Goal: Task Accomplishment & Management: Manage account settings

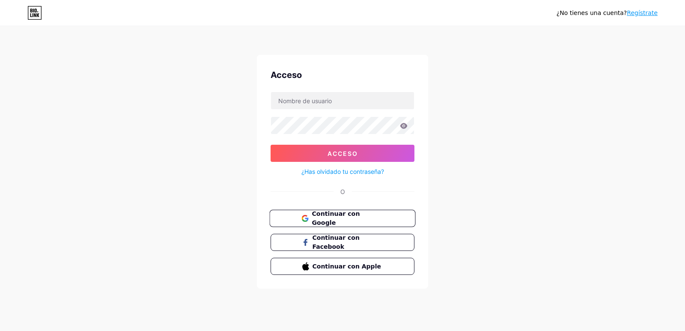
click at [359, 218] on font "Continuar con Google" at bounding box center [336, 218] width 48 height 16
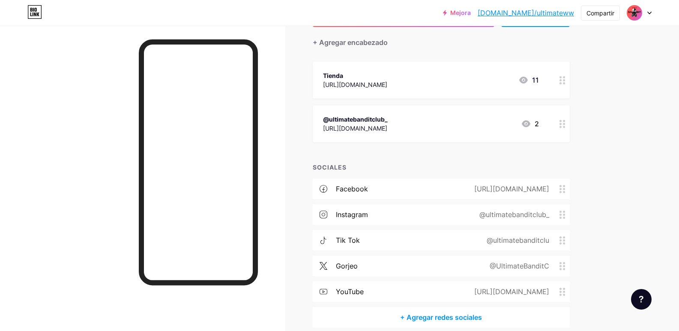
scroll to position [74, 0]
click at [637, 13] on img at bounding box center [635, 13] width 14 height 14
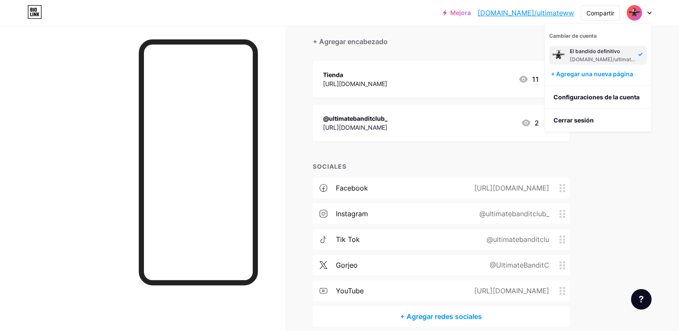
click at [652, 39] on div "Mejora [DOMAIN_NAME]/ultima... [DOMAIN_NAME]/ultimateww Compartir Cambiar de cu…" at bounding box center [339, 148] width 679 height 444
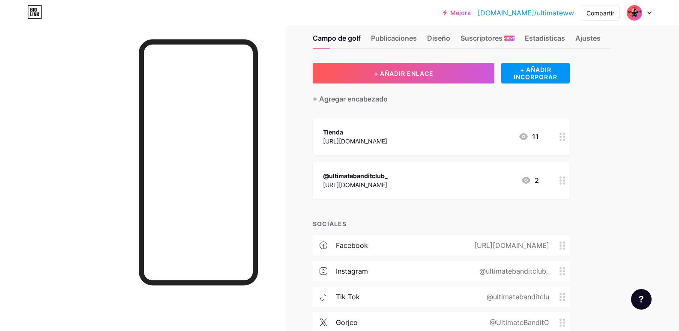
scroll to position [0, 0]
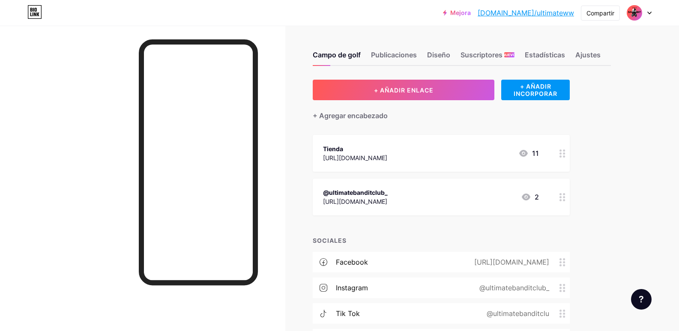
click at [647, 13] on icon at bounding box center [649, 13] width 4 height 3
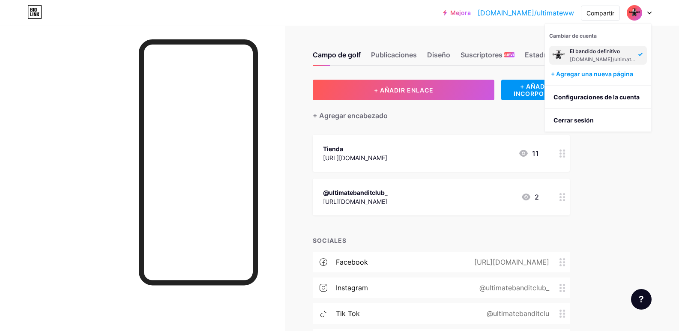
click at [442, 134] on div "+ AÑADIR ENLACE + AÑADIR INCORPORAR + Agregar encabezado Tienda [URL][DOMAIN_NA…" at bounding box center [441, 240] width 257 height 321
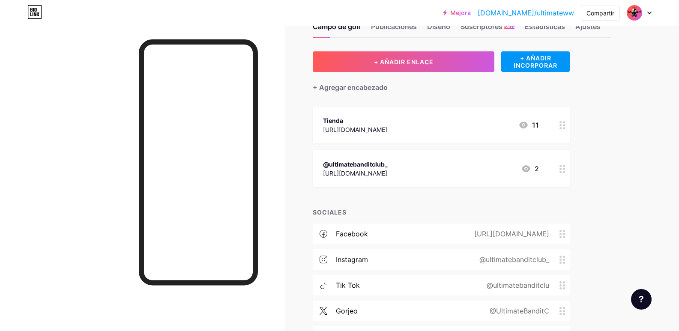
scroll to position [34, 0]
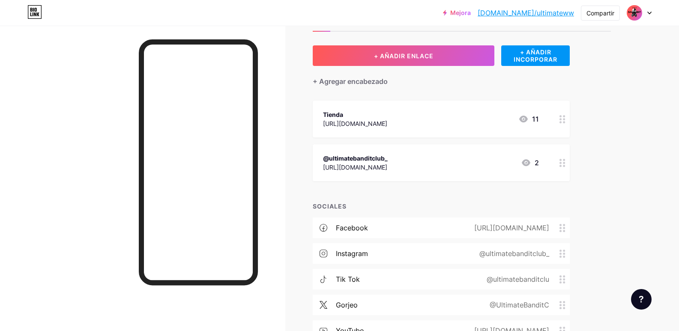
click at [501, 260] on div "Instagram @ultimatebanditclub_" at bounding box center [441, 253] width 257 height 21
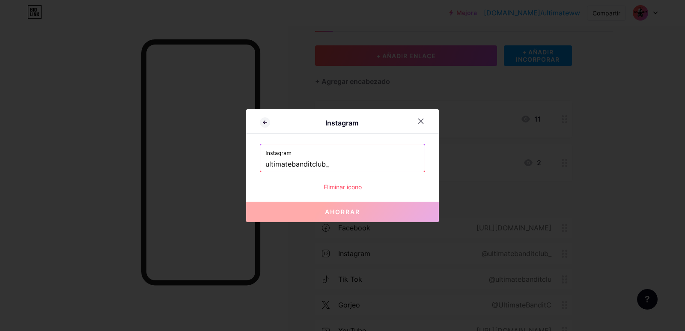
click at [342, 160] on input "ultimatebanditclub_" at bounding box center [343, 164] width 154 height 15
paste input "text"
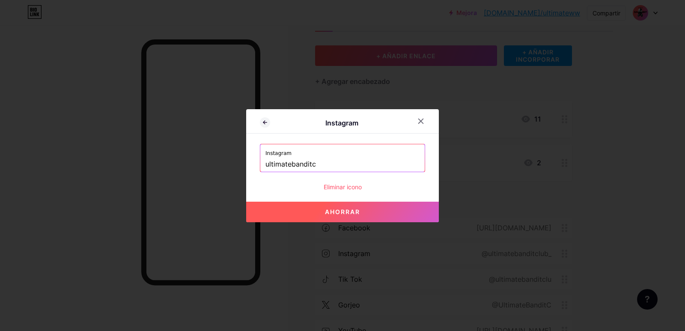
click at [347, 211] on font "Ahorrar" at bounding box center [342, 211] width 35 height 7
type input "https://instagram.com/ultimatebanditc"
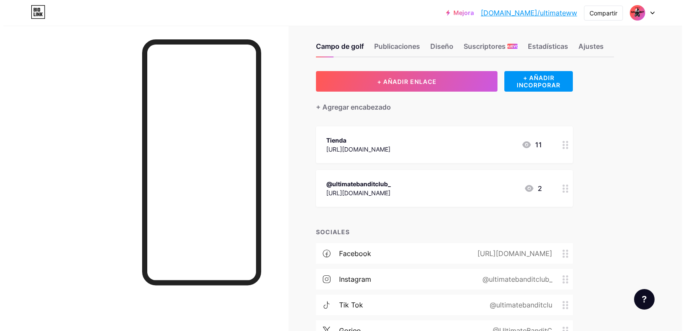
scroll to position [4, 0]
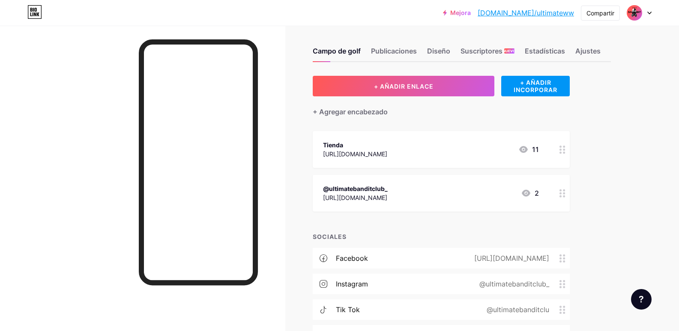
click at [372, 204] on div "@ultimatebanditclub_ https://www.instagram.com/ultimatebanditclub_/ 2" at bounding box center [441, 193] width 257 height 37
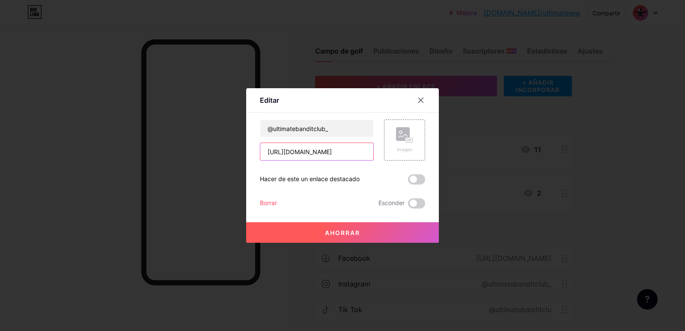
click at [324, 149] on input "[URL][DOMAIN_NAME]" at bounding box center [316, 151] width 113 height 17
paste input "text"
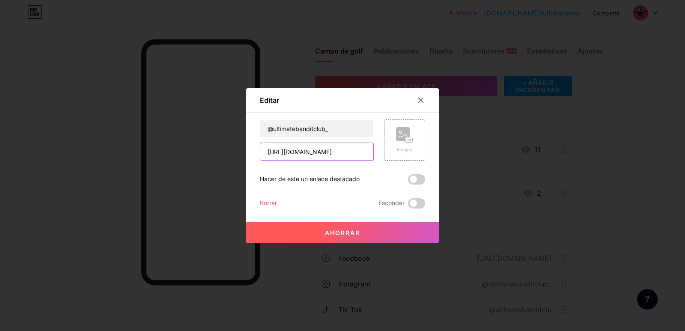
type input "https://www.instagram.com/ultimatebanditc/"
click at [352, 229] on font "Ahorrar" at bounding box center [342, 232] width 35 height 7
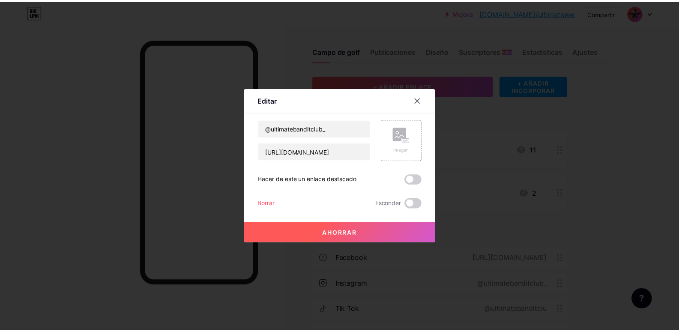
scroll to position [0, 0]
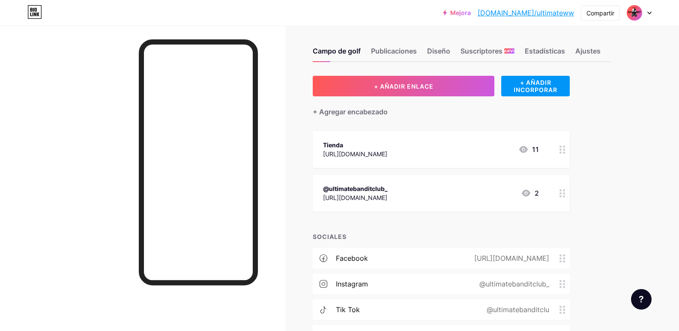
click at [360, 200] on font "[URL][DOMAIN_NAME]" at bounding box center [355, 197] width 64 height 7
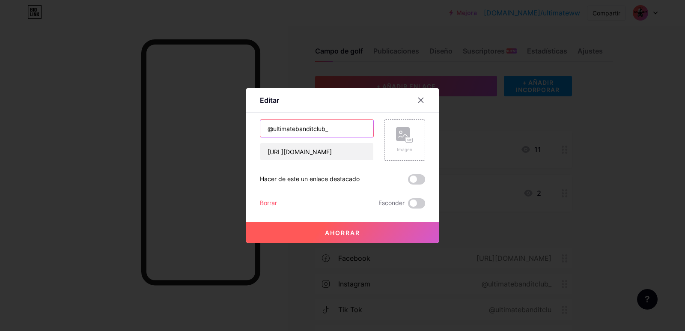
click at [331, 128] on input "@ultimatebanditclub_" at bounding box center [316, 128] width 113 height 17
paste input "ultimatebanditc"
type input "ultimatebanditc"
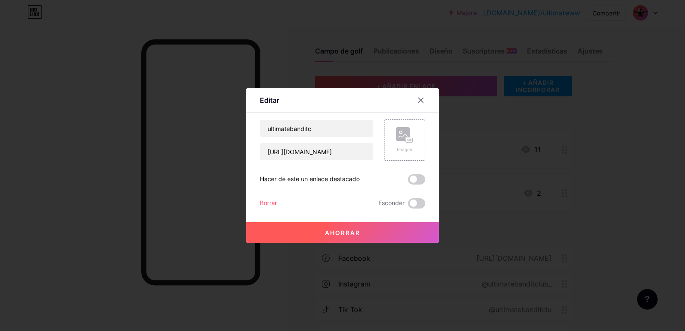
click at [349, 234] on font "Ahorrar" at bounding box center [342, 232] width 35 height 7
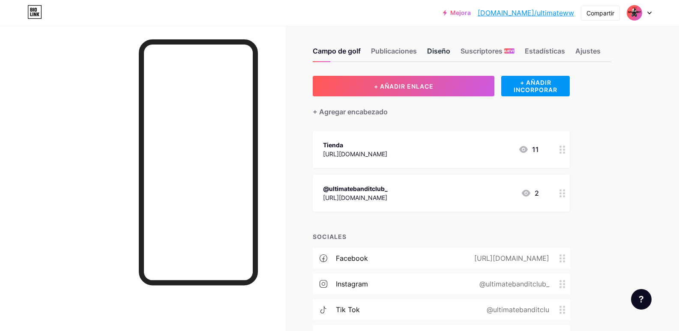
click at [440, 51] on font "Diseño" at bounding box center [438, 51] width 23 height 9
click at [443, 54] on font "Diseño" at bounding box center [438, 51] width 23 height 9
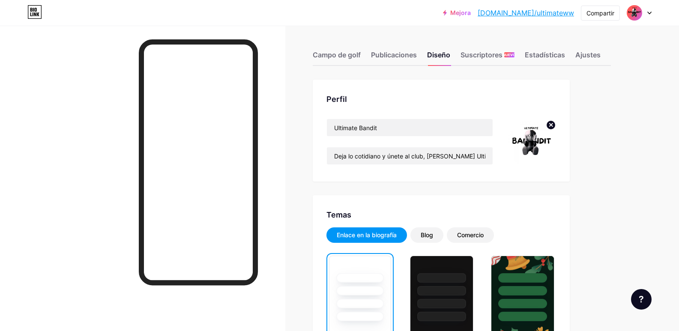
click at [528, 139] on img at bounding box center [531, 143] width 49 height 49
click at [554, 123] on circle at bounding box center [550, 124] width 9 height 9
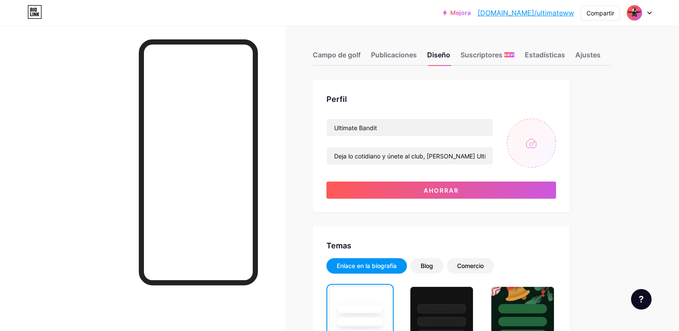
click at [529, 149] on input "file" at bounding box center [531, 143] width 49 height 49
type input "C:\fakepath\Propuestas Logo ultimate bandit1.png"
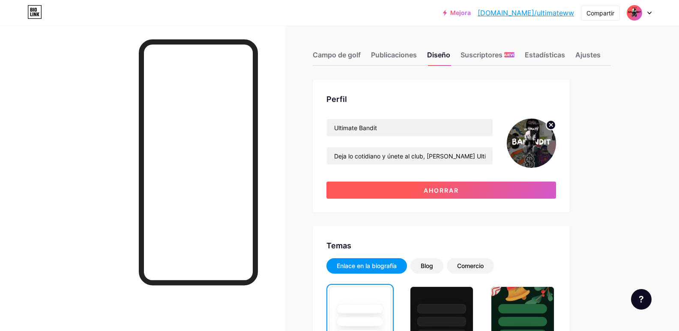
click at [346, 188] on button "Ahorrar" at bounding box center [441, 190] width 230 height 17
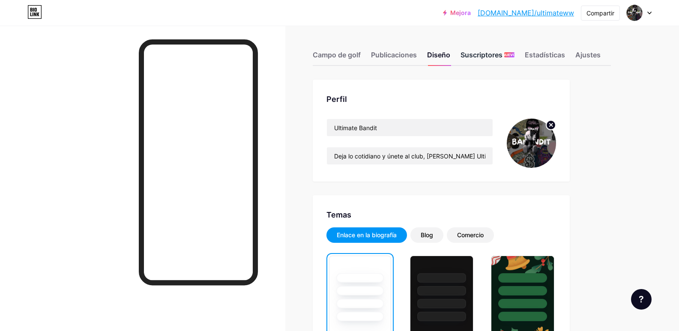
click at [484, 55] on font "Suscriptores" at bounding box center [481, 55] width 42 height 9
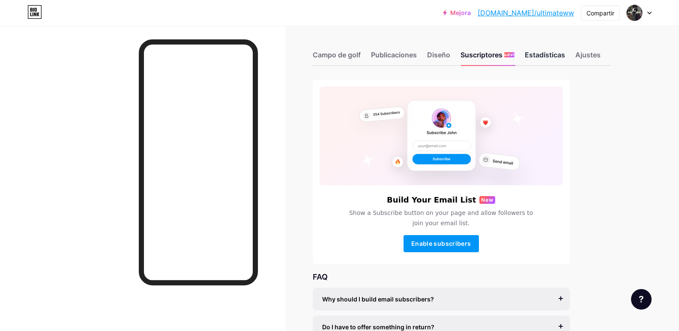
click at [540, 60] on div "Estadísticas" at bounding box center [545, 57] width 40 height 15
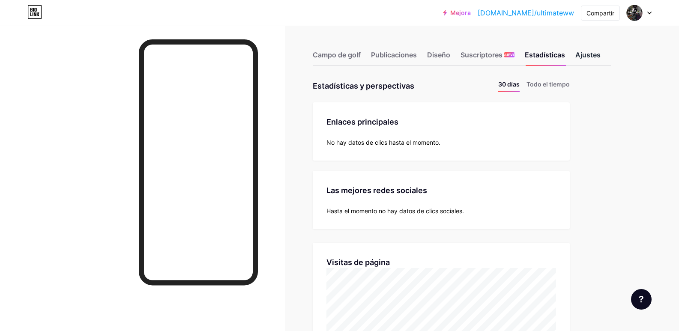
scroll to position [331, 679]
click at [590, 58] on font "Ajustes" at bounding box center [587, 55] width 25 height 9
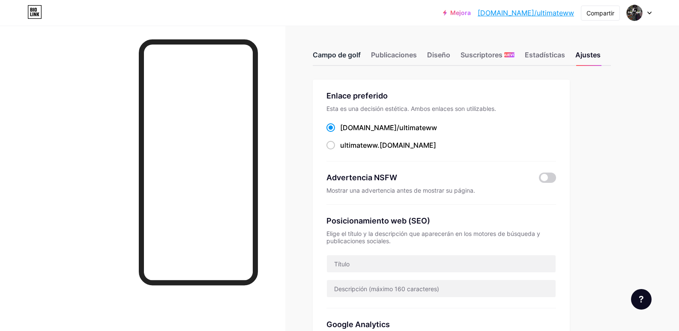
click at [360, 54] on font "Campo de golf" at bounding box center [337, 55] width 48 height 9
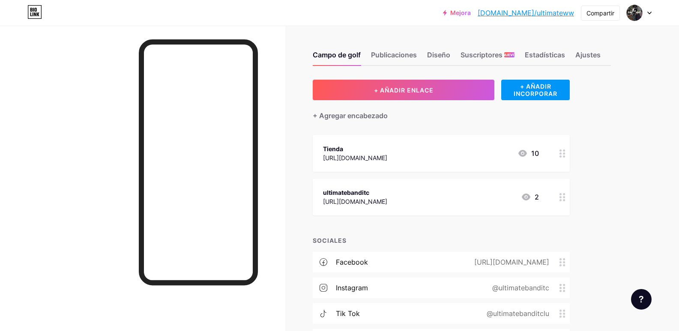
click at [387, 155] on font "[URL][DOMAIN_NAME]" at bounding box center [355, 157] width 64 height 7
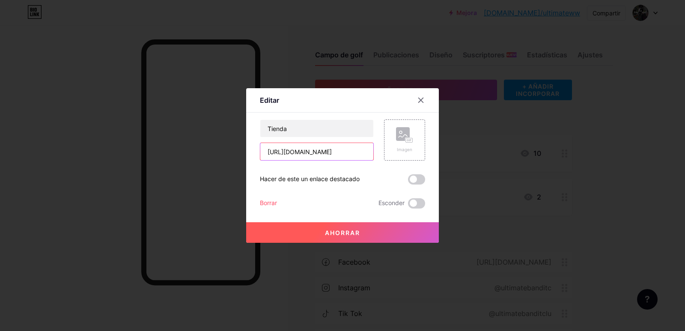
click at [330, 154] on input "[URL][DOMAIN_NAME]" at bounding box center [316, 151] width 113 height 17
click at [362, 61] on div at bounding box center [342, 165] width 685 height 331
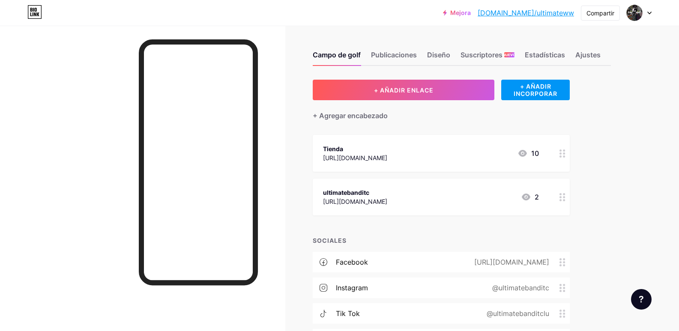
click at [559, 9] on font "[DOMAIN_NAME]/ultimateww" at bounding box center [526, 13] width 96 height 9
